Goal: Find specific page/section: Find specific page/section

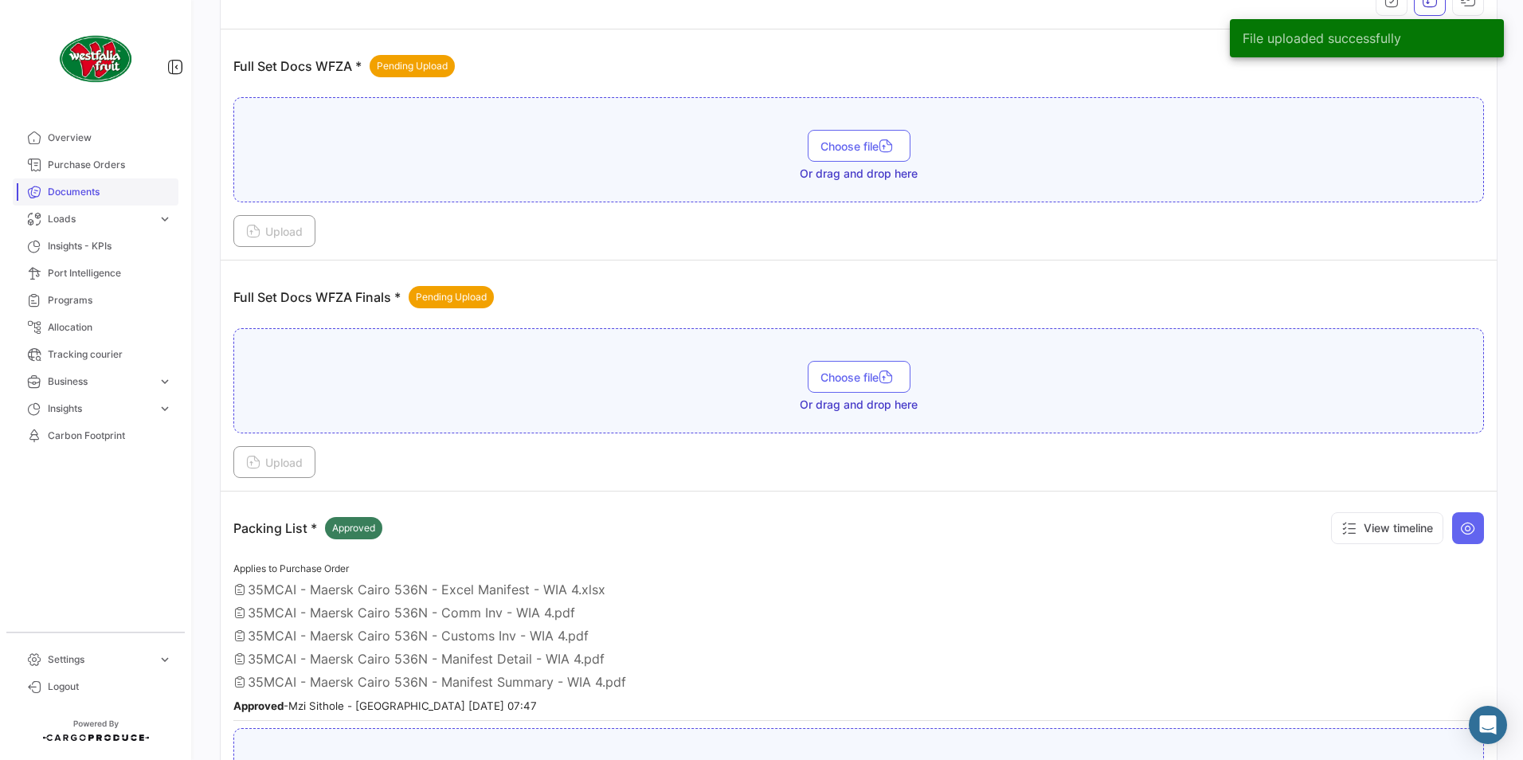
scroll to position [288, 0]
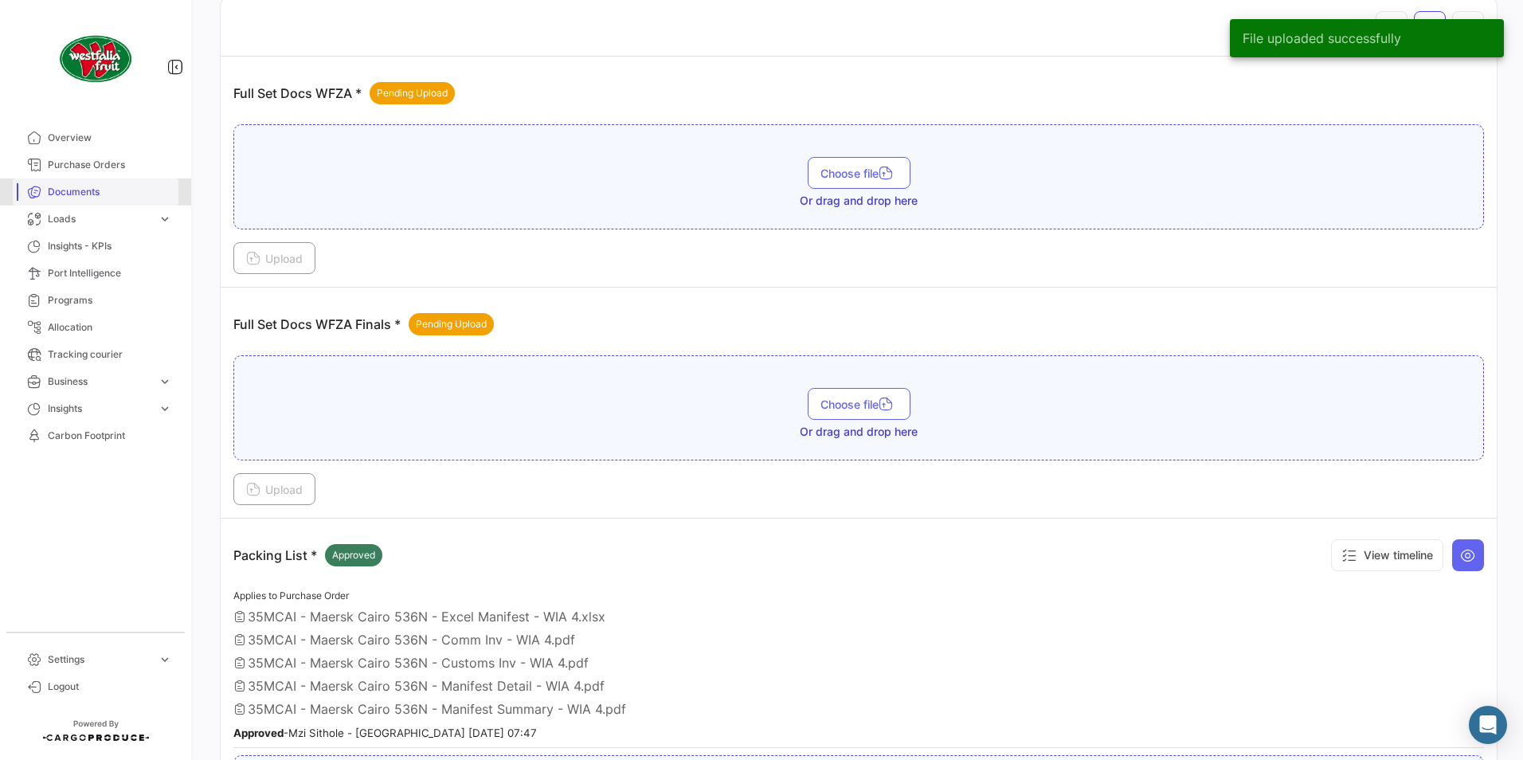
click at [61, 186] on span "Documents" at bounding box center [110, 192] width 124 height 14
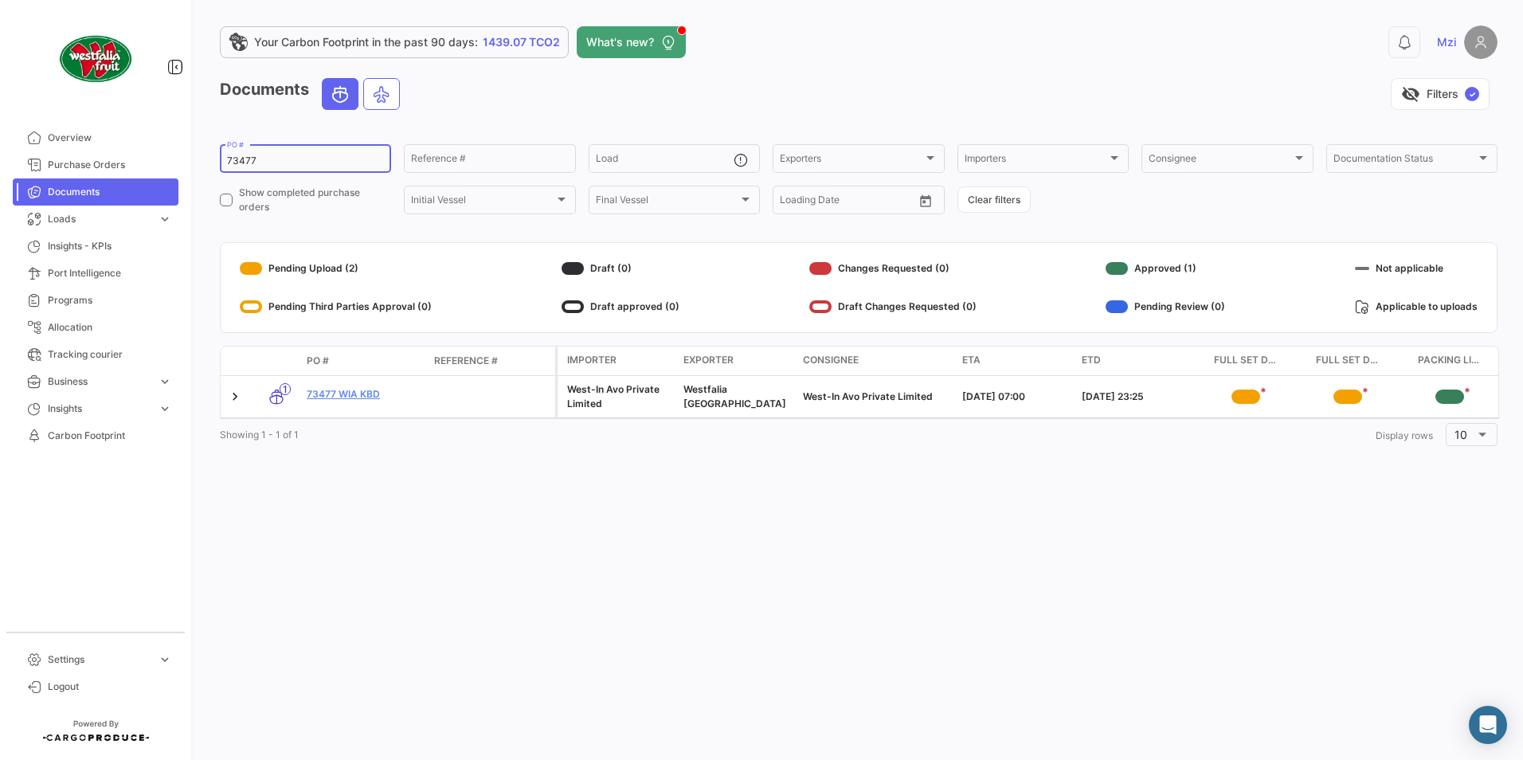
click at [239, 158] on input "73477" at bounding box center [305, 160] width 157 height 11
paste input "73602 BRK AFCD 2"
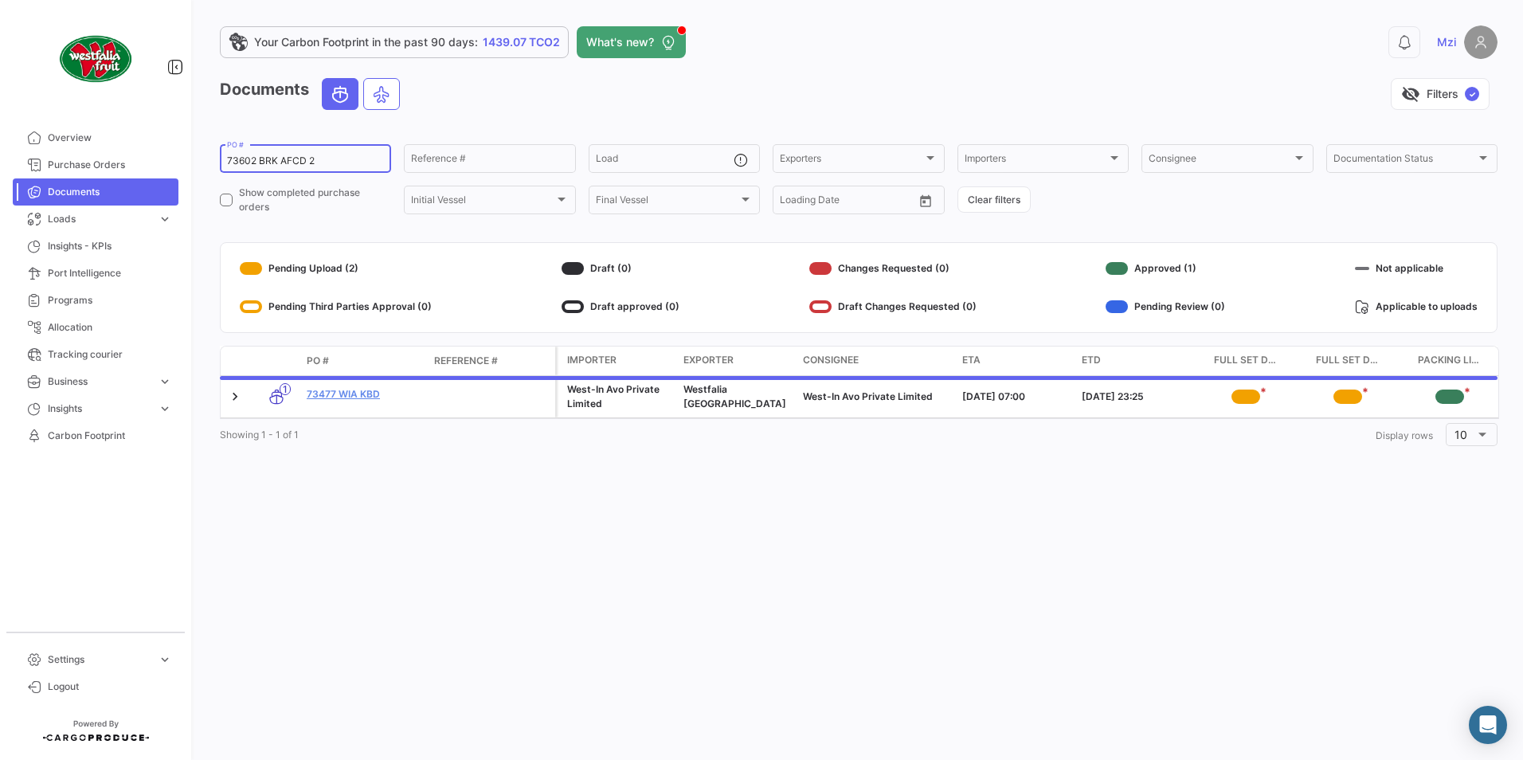
click at [246, 155] on input "73602 BRK AFCD 2" at bounding box center [305, 160] width 157 height 11
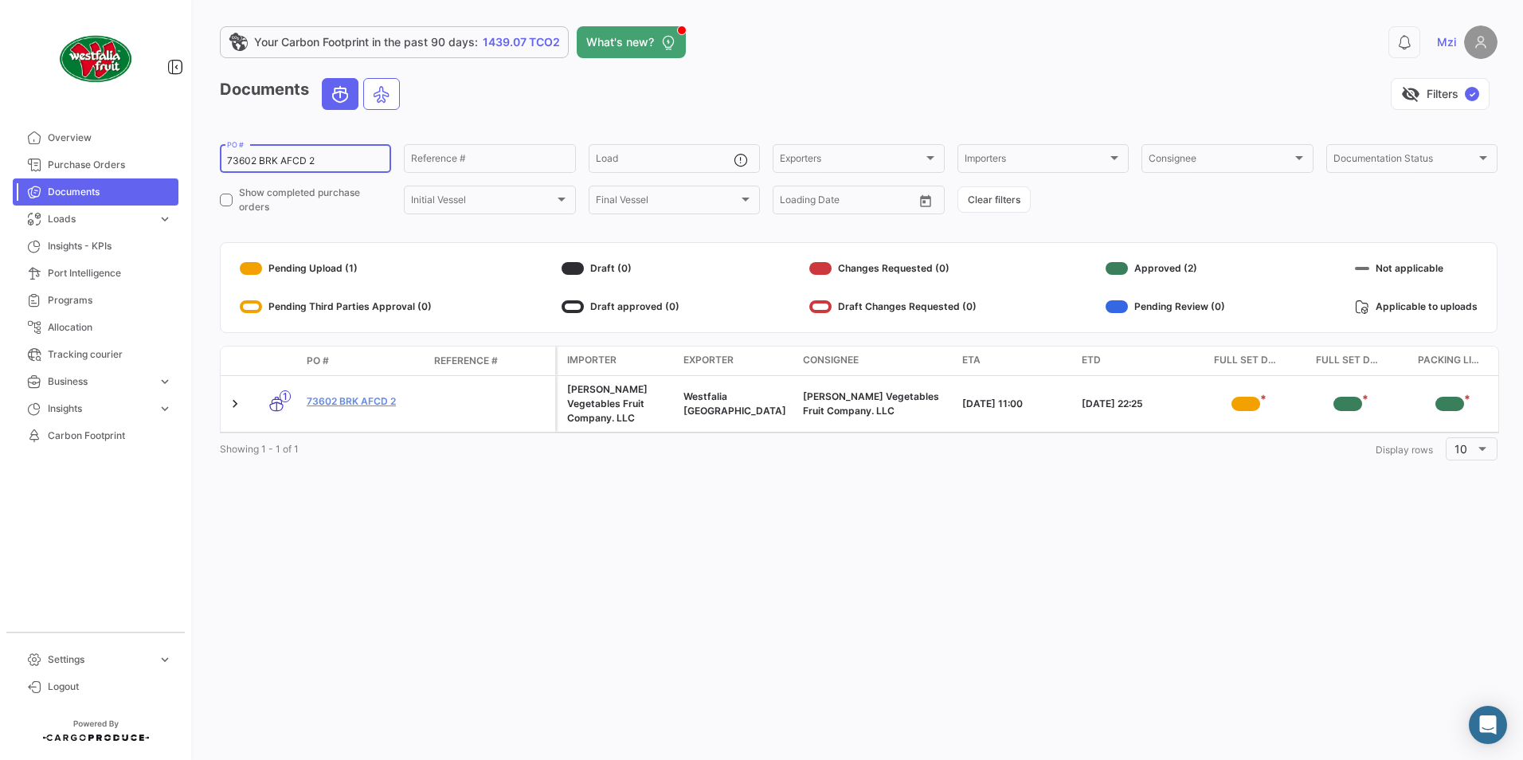
type input "73602 BRK AFCD 2"
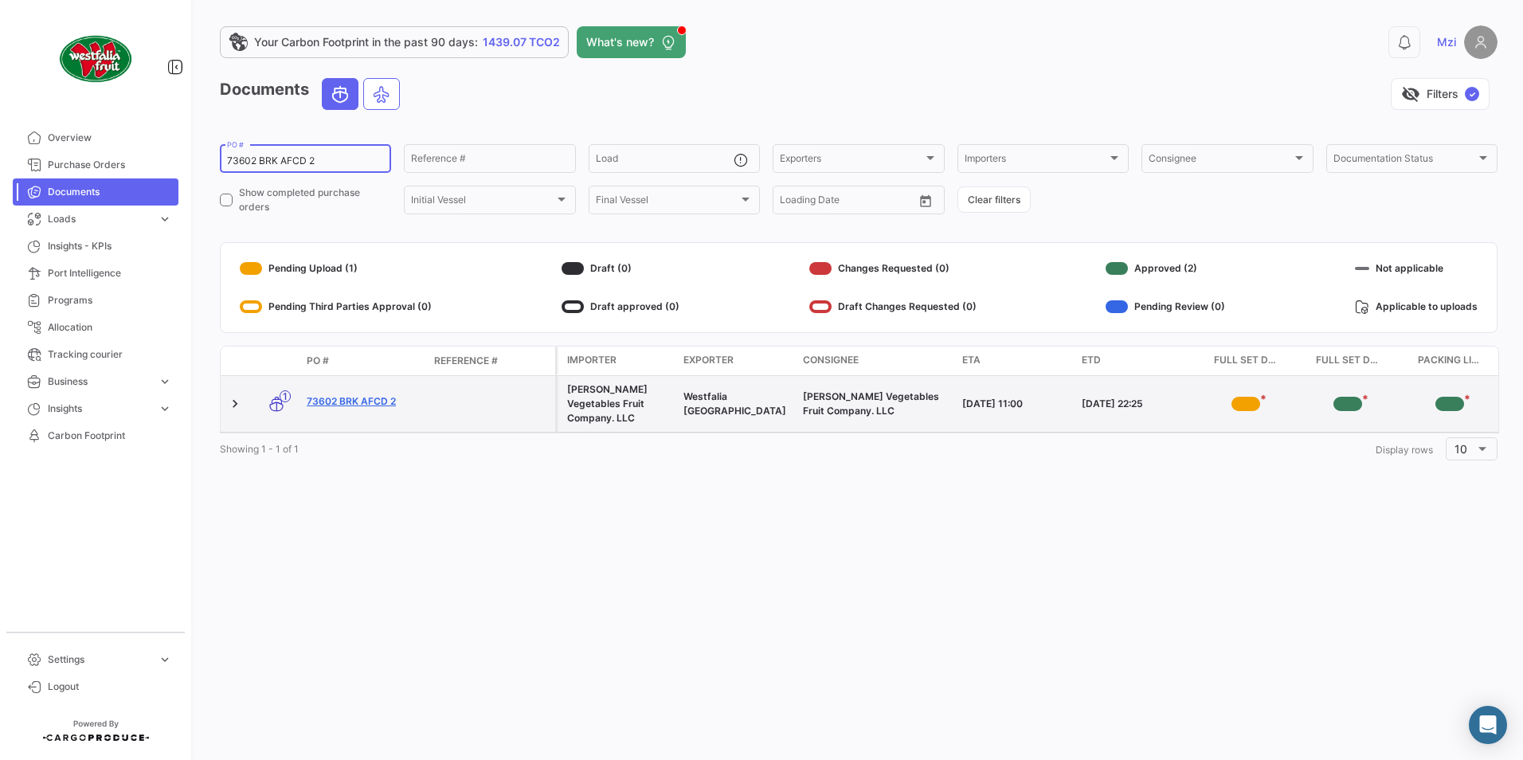
click at [351, 397] on link "73602 BRK AFCD 2" at bounding box center [364, 401] width 115 height 14
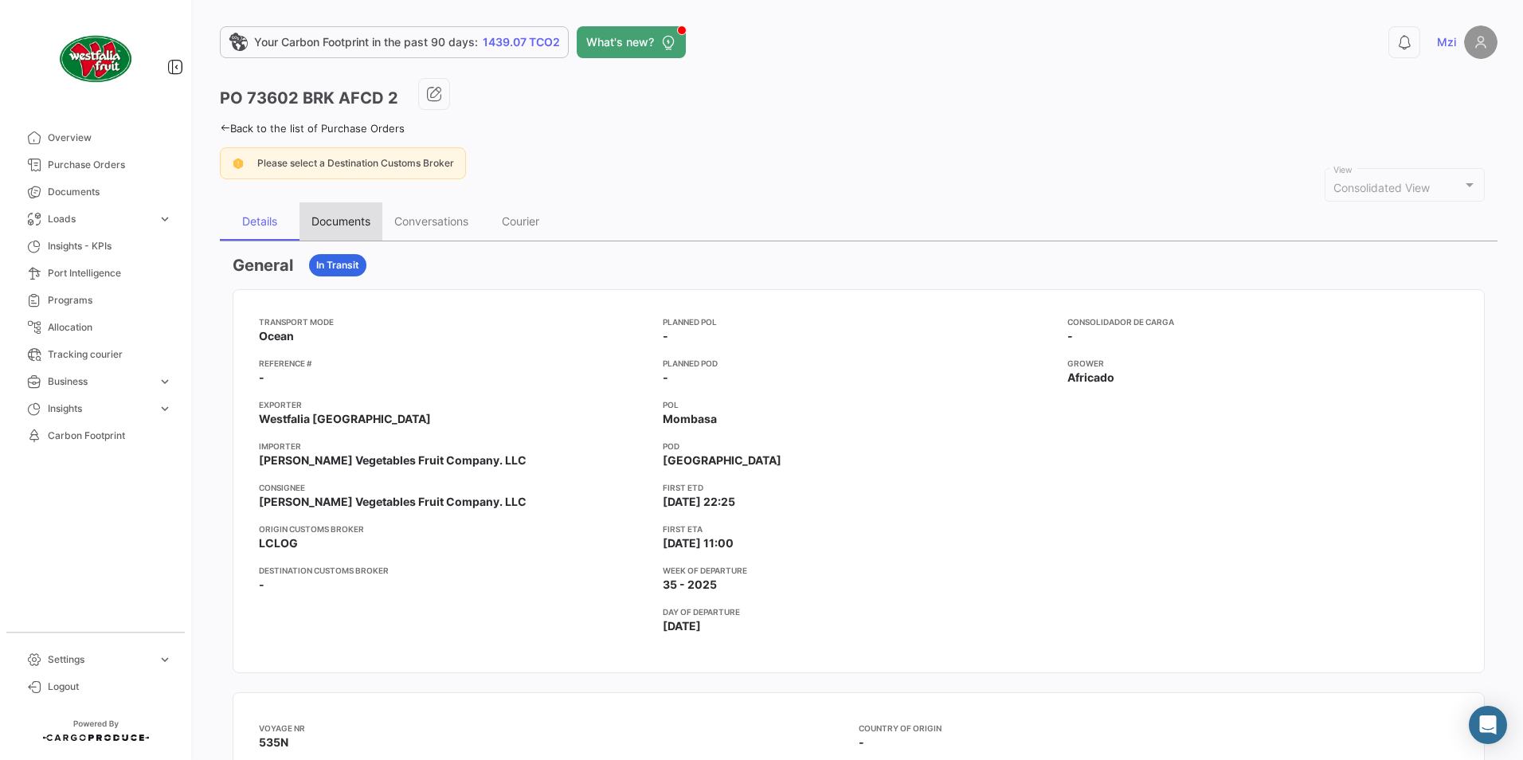
click at [329, 220] on div "Documents" at bounding box center [340, 221] width 59 height 14
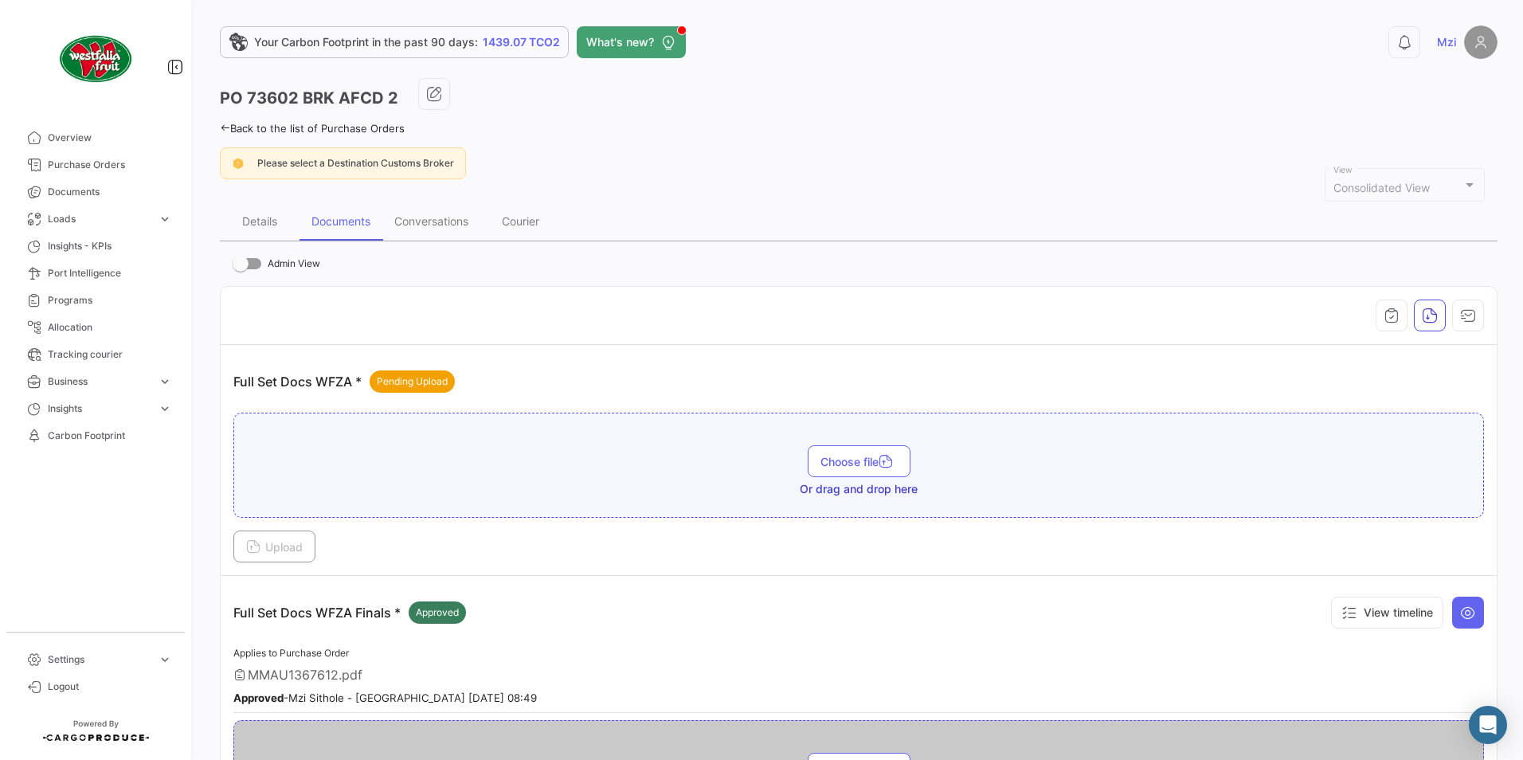
scroll to position [78, 0]
